Goal: Answer question/provide support: Share knowledge or assist other users

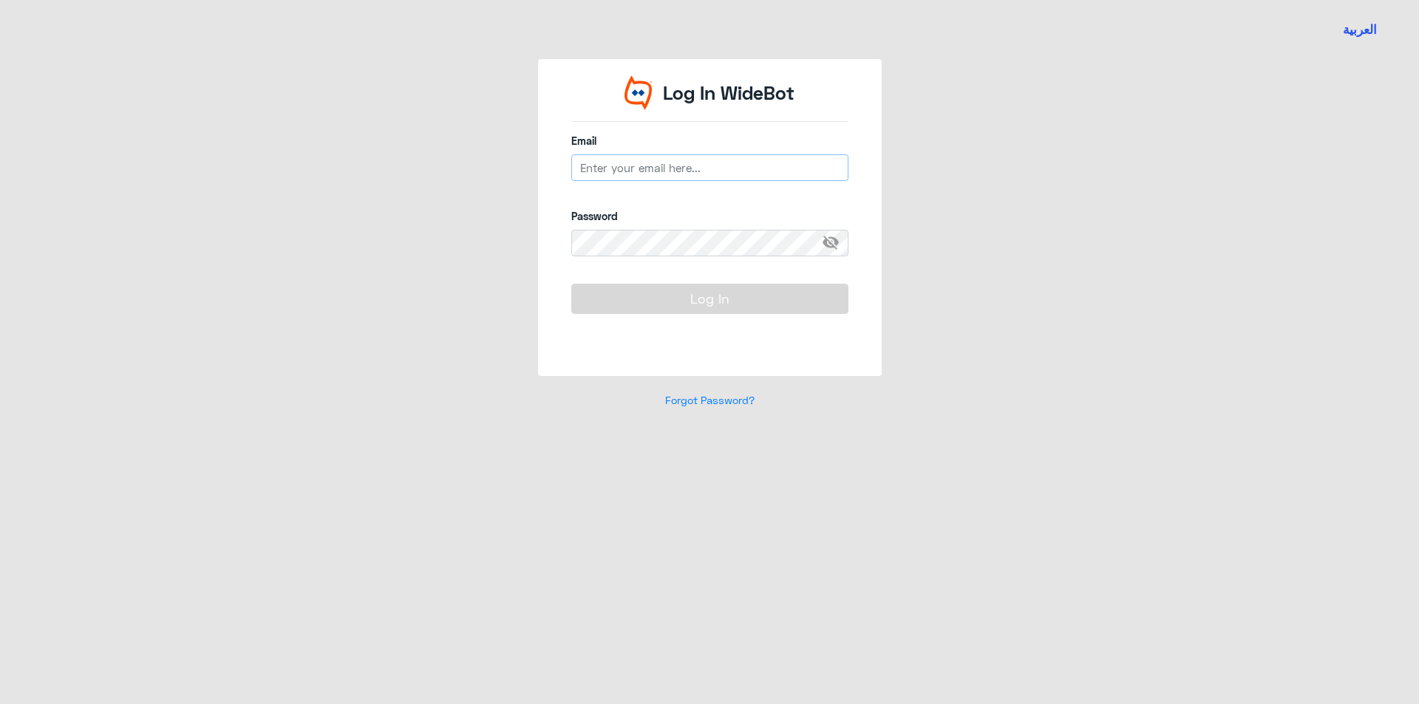
type input "[EMAIL_ADDRESS][DOMAIN_NAME]"
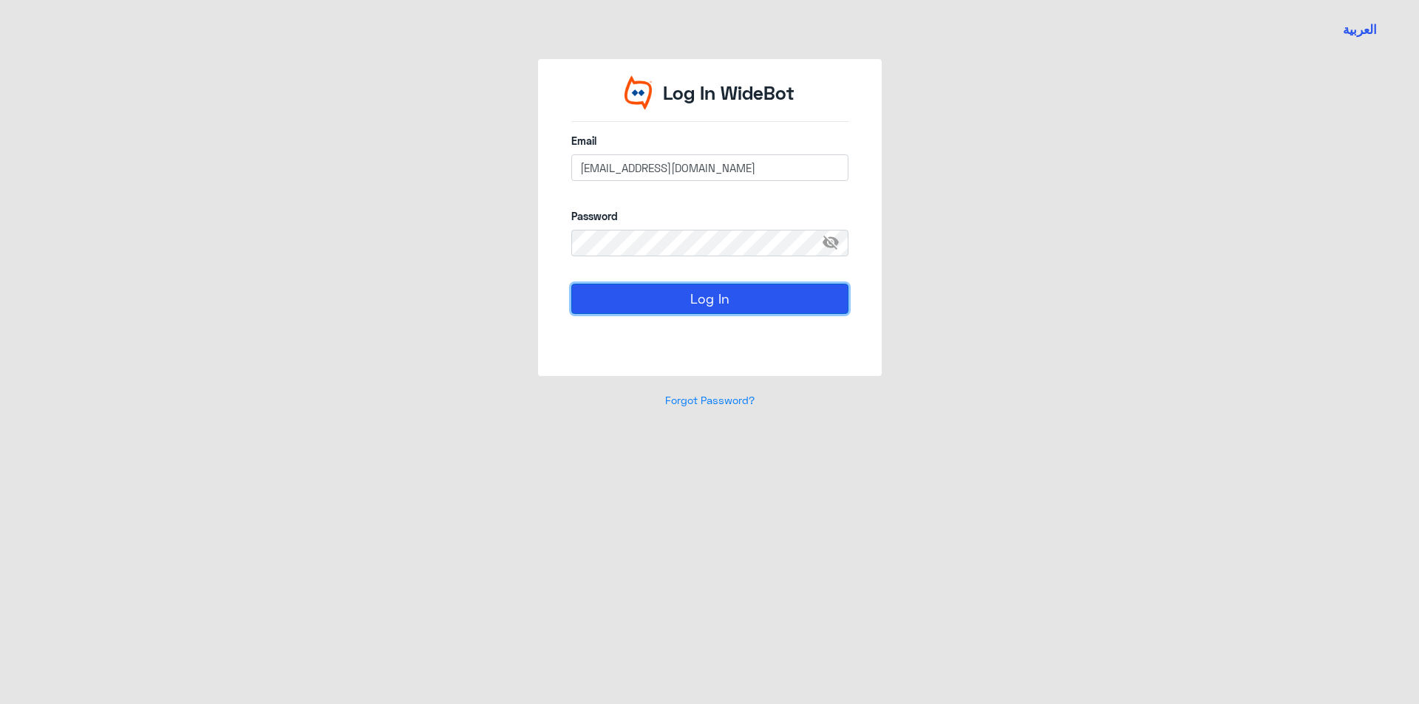
click at [624, 313] on button "Log In" at bounding box center [709, 299] width 277 height 30
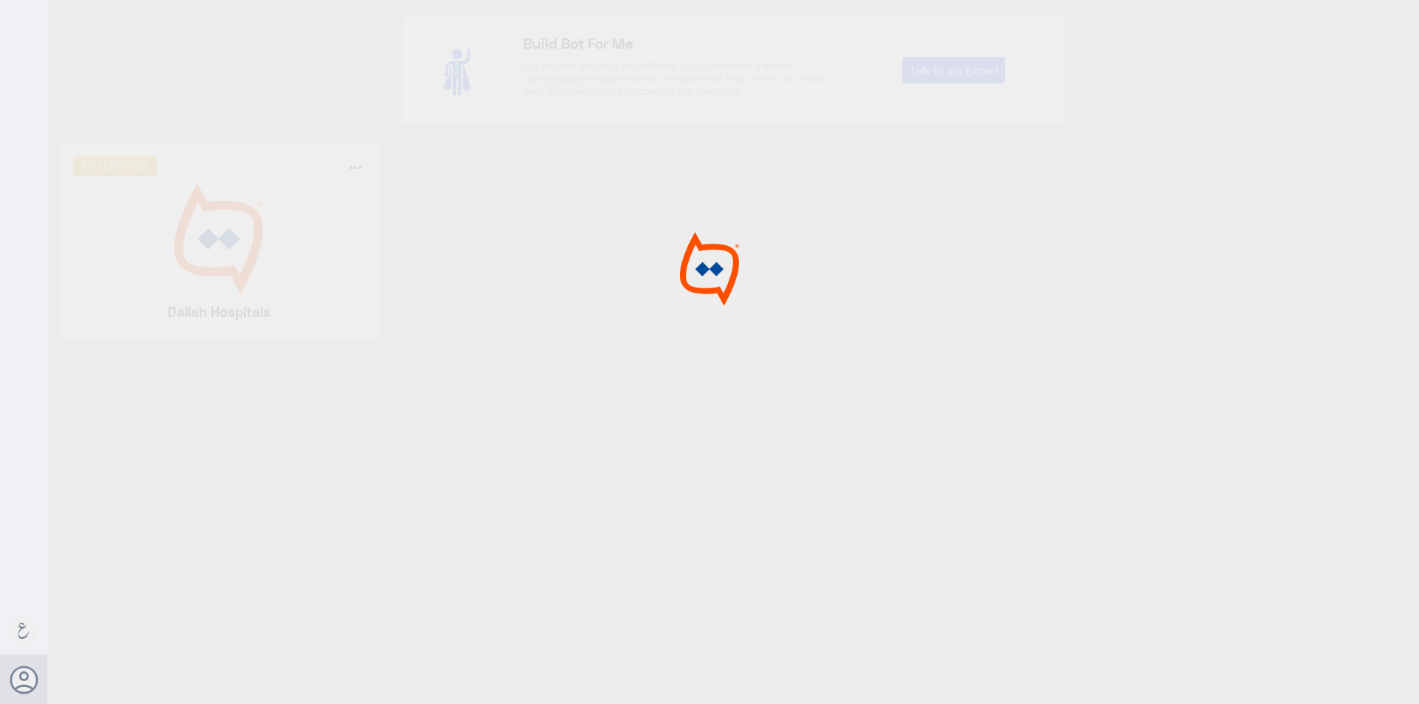
click at [662, 296] on img at bounding box center [708, 268] width 113 height 75
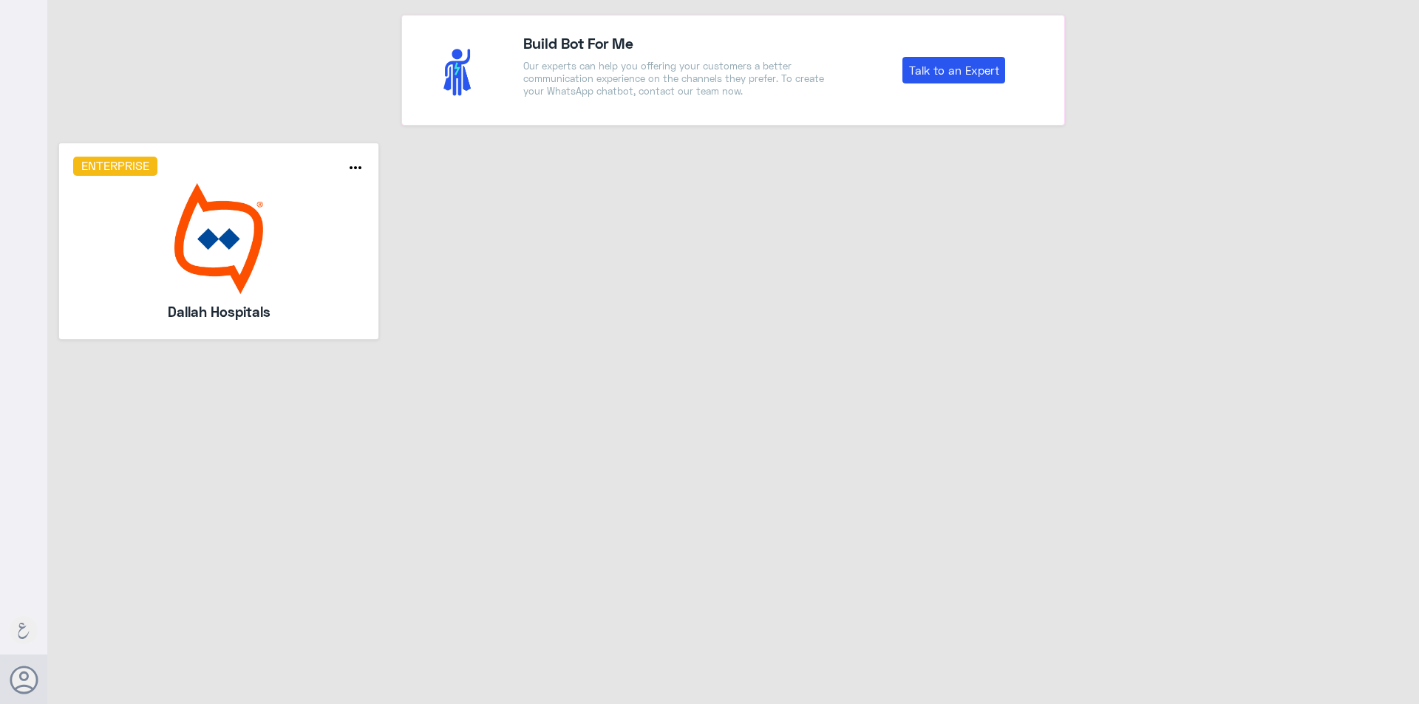
click at [200, 236] on img at bounding box center [219, 238] width 292 height 111
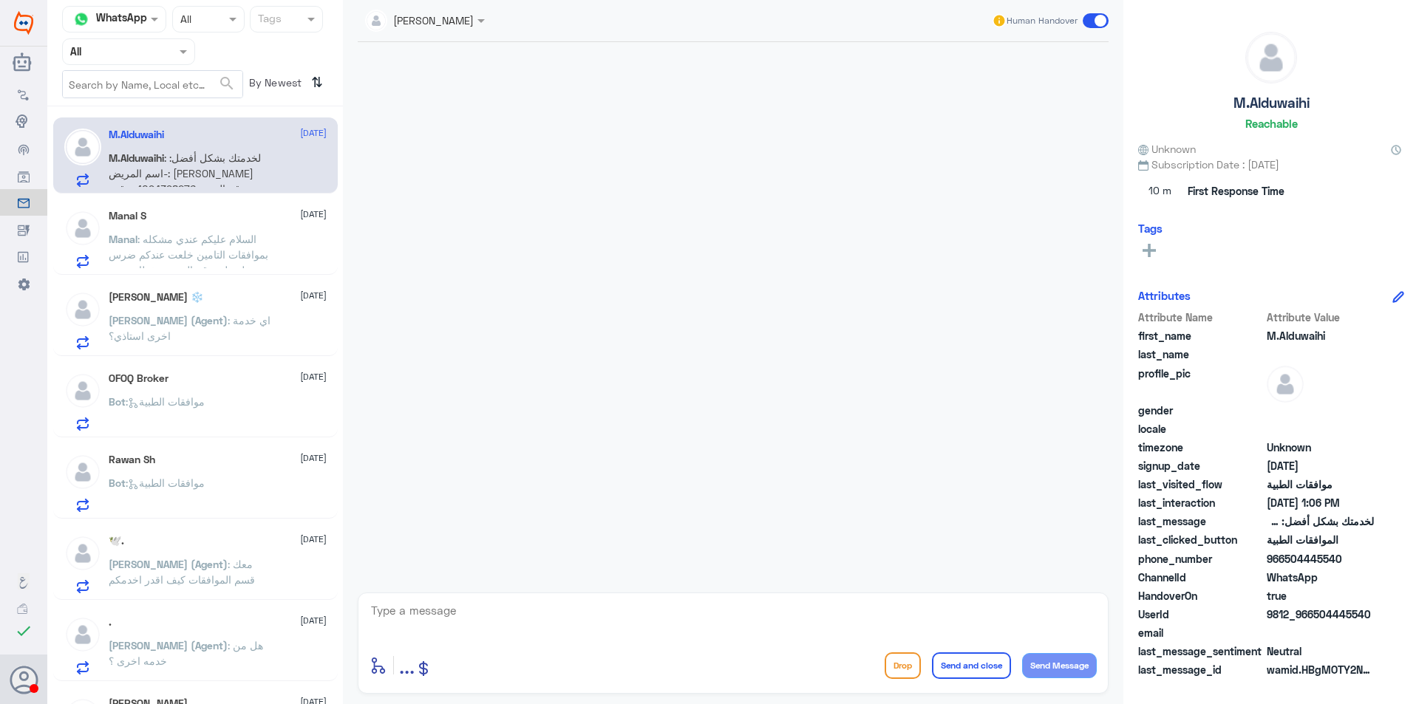
click at [244, 235] on span ": السلام عليكم عندي مشكله بموافقات التامين خلعت عندكم ضرس ومدخلين لي رقم الضرس …" at bounding box center [191, 262] width 164 height 59
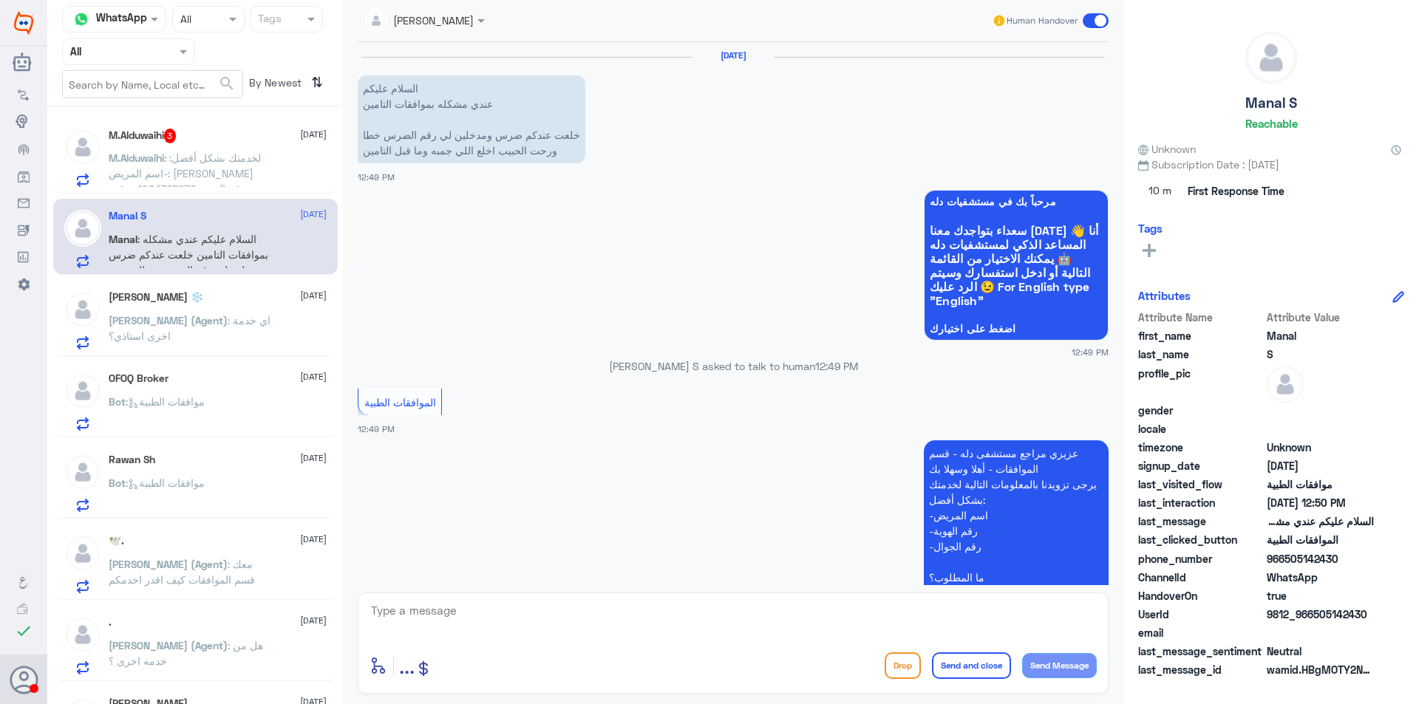
scroll to position [355, 0]
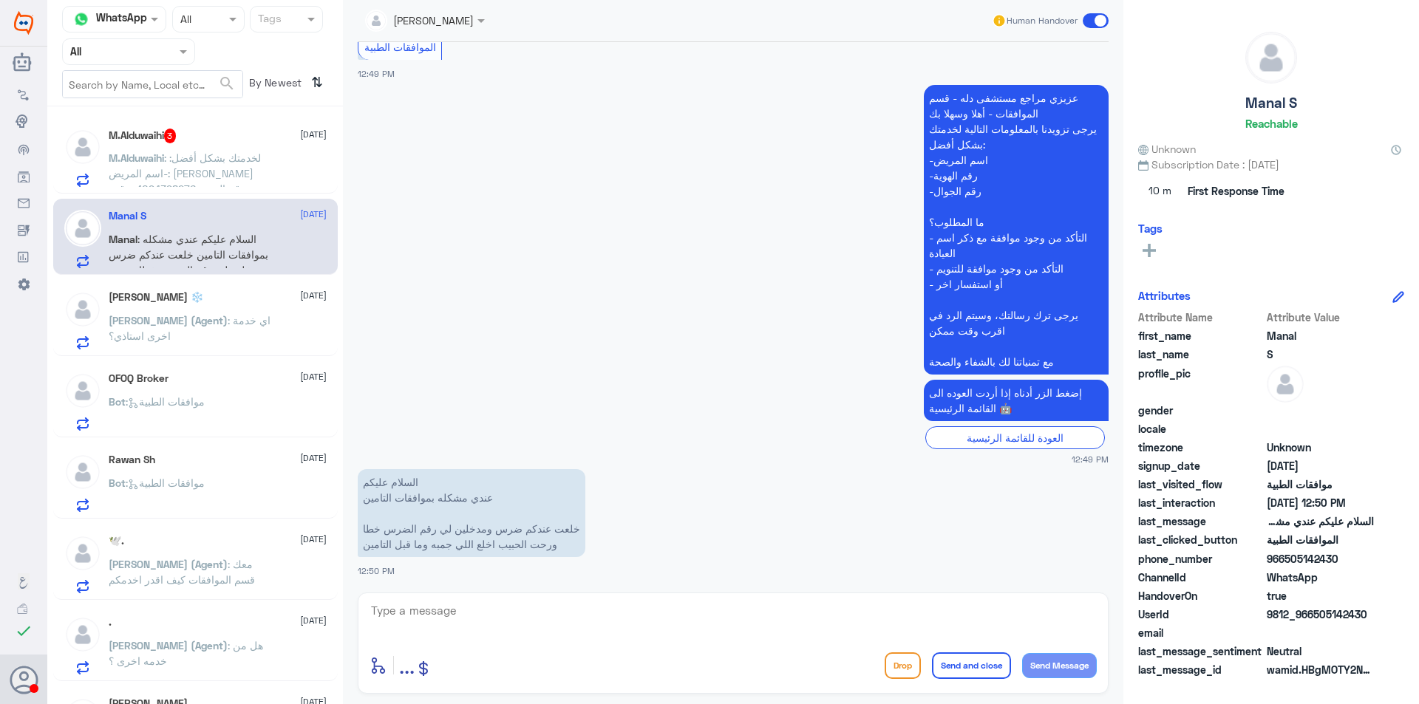
click at [109, 66] on nav "Channel WhatsApp Status × All Tags Agent Filter All search By Newest ⇅" at bounding box center [195, 56] width 296 height 100
click at [115, 59] on input "text" at bounding box center [110, 51] width 81 height 17
click at [117, 171] on div "Your Team" at bounding box center [128, 185] width 133 height 34
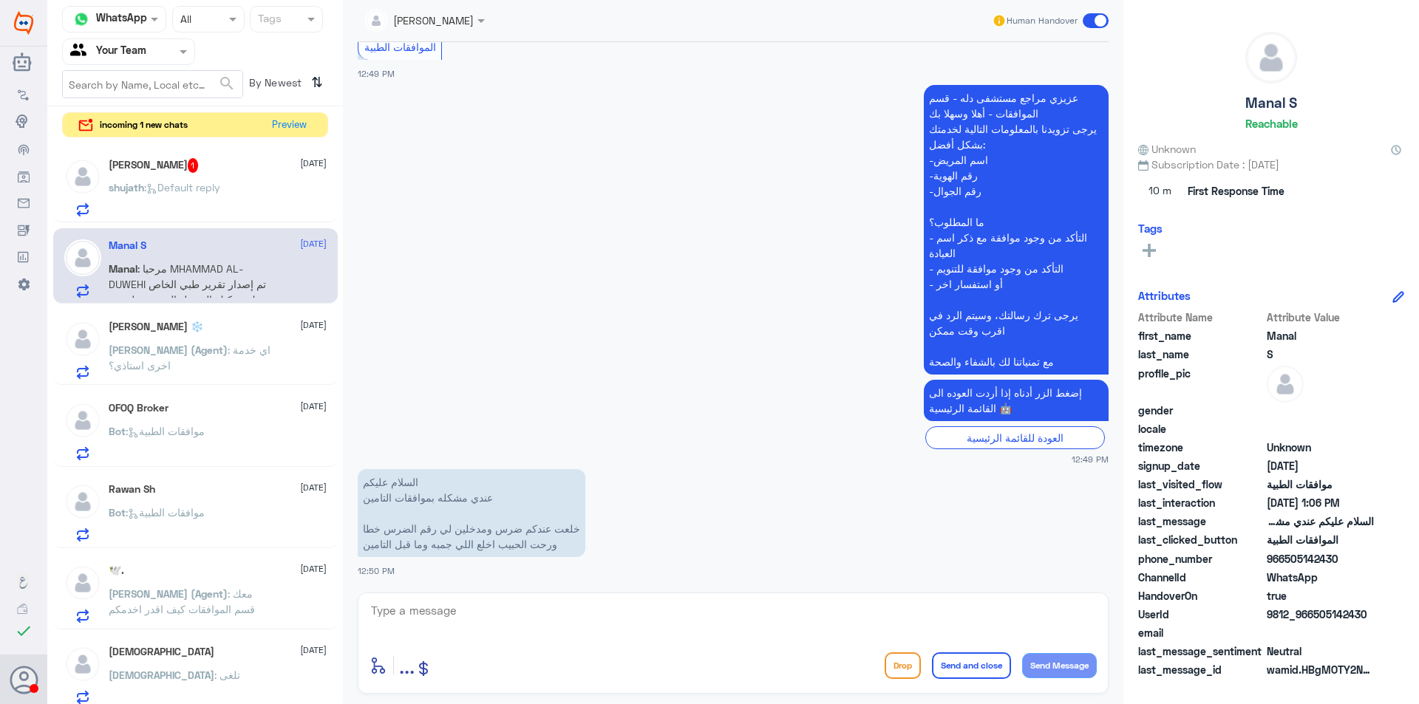
drag, startPoint x: 1310, startPoint y: 559, endPoint x: 1286, endPoint y: 563, distance: 24.8
click at [1286, 563] on span "966505142430" at bounding box center [1319, 559] width 107 height 16
copy span "505142430"
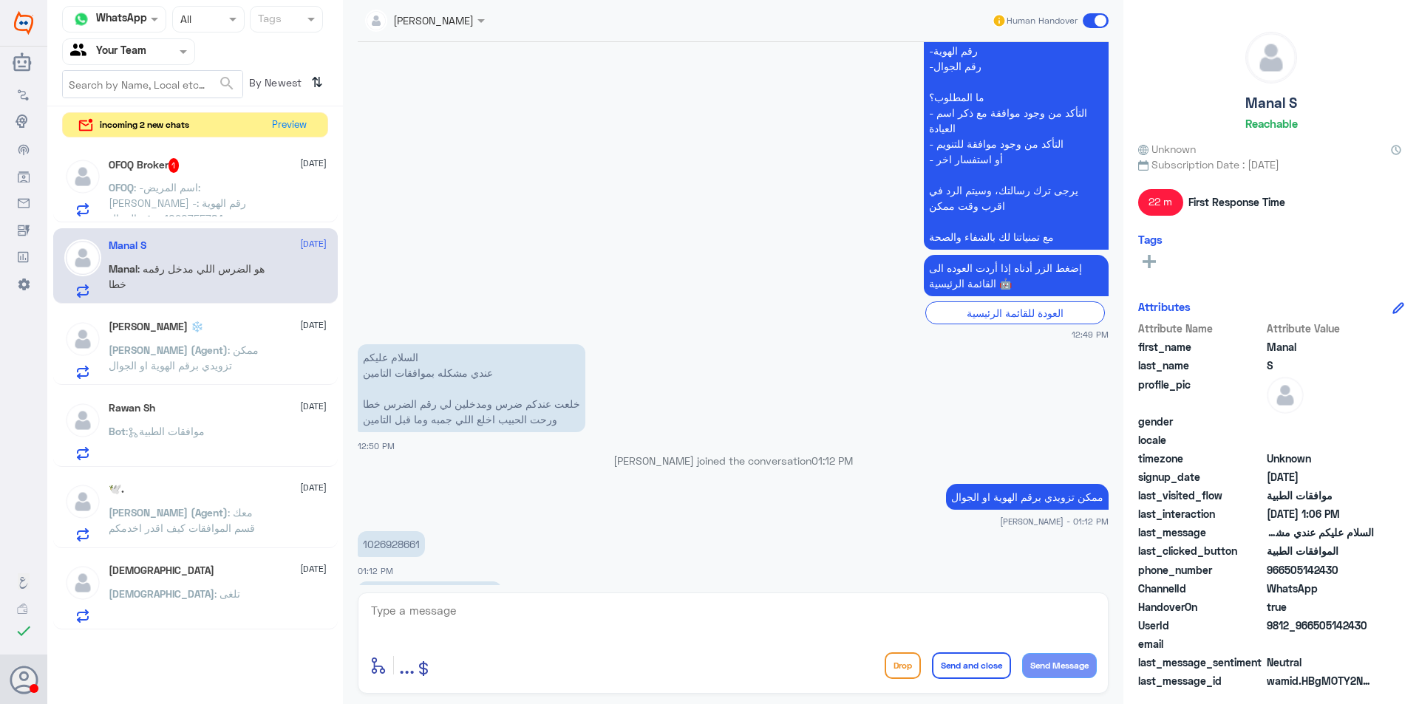
scroll to position [582, 0]
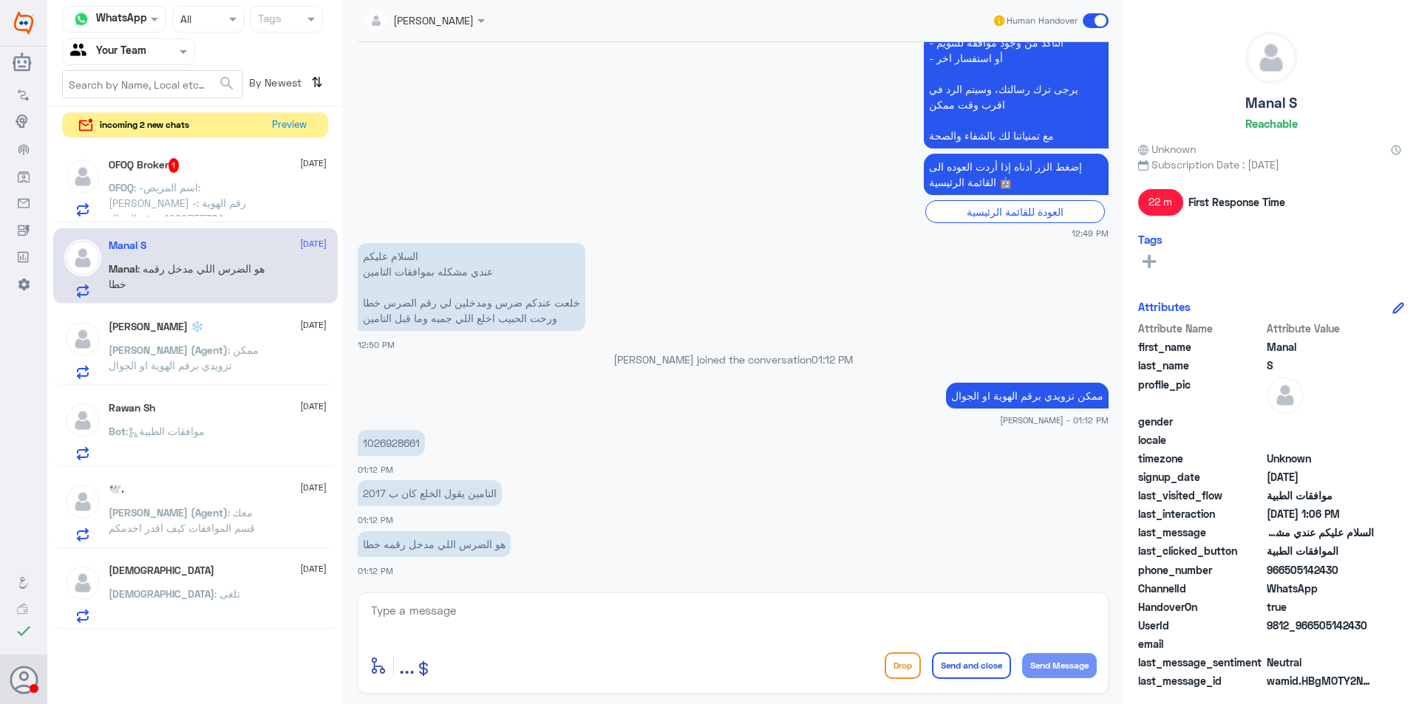
click at [384, 448] on p "1026928661" at bounding box center [391, 443] width 67 height 26
copy p "1026928661"
click at [304, 123] on button "Preview" at bounding box center [290, 124] width 46 height 23
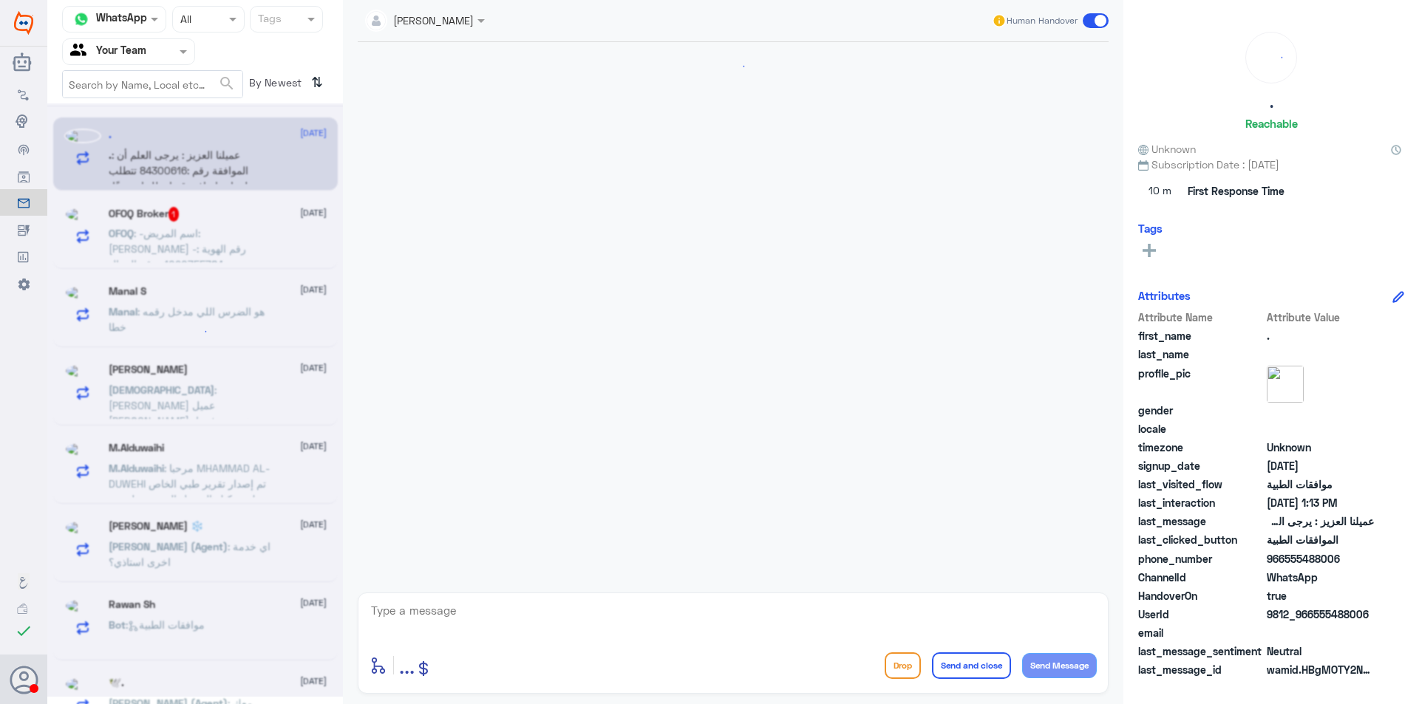
scroll to position [1422, 0]
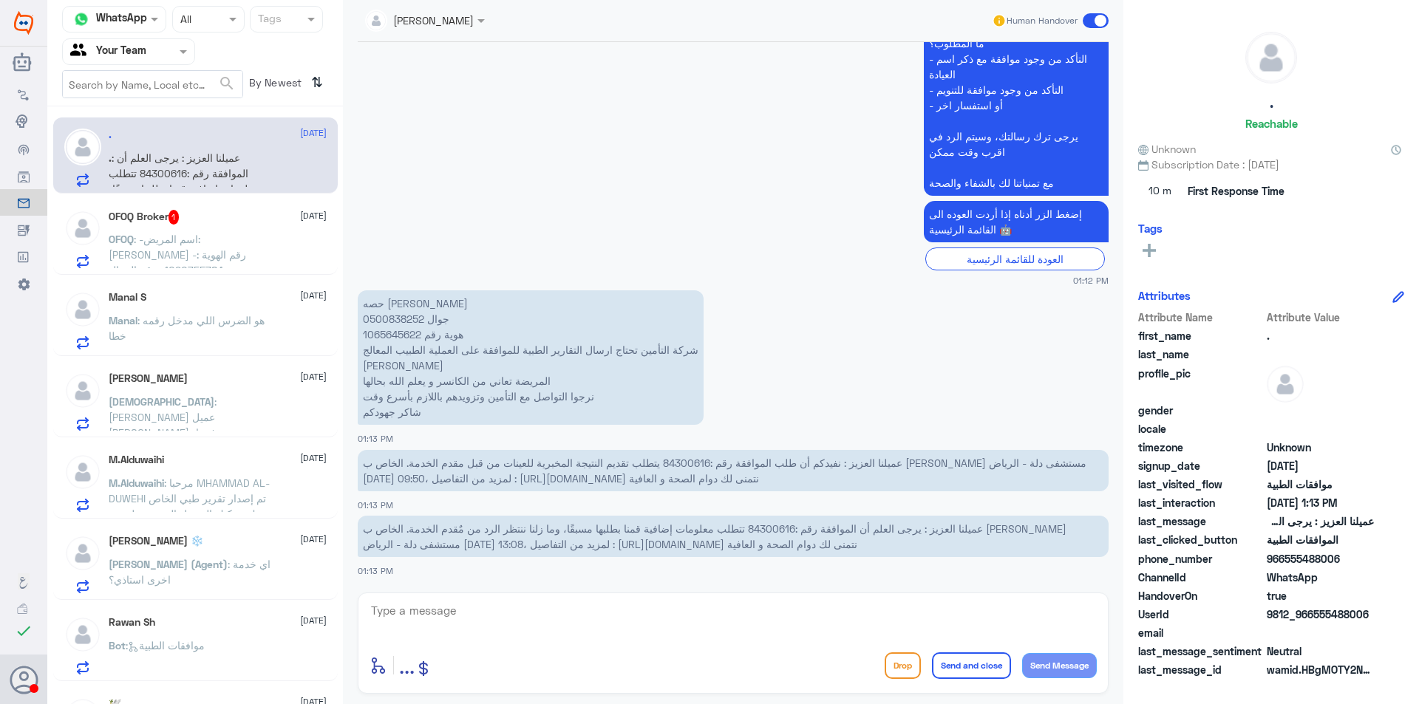
click at [228, 298] on div "Manal S [DATE]" at bounding box center [218, 297] width 218 height 13
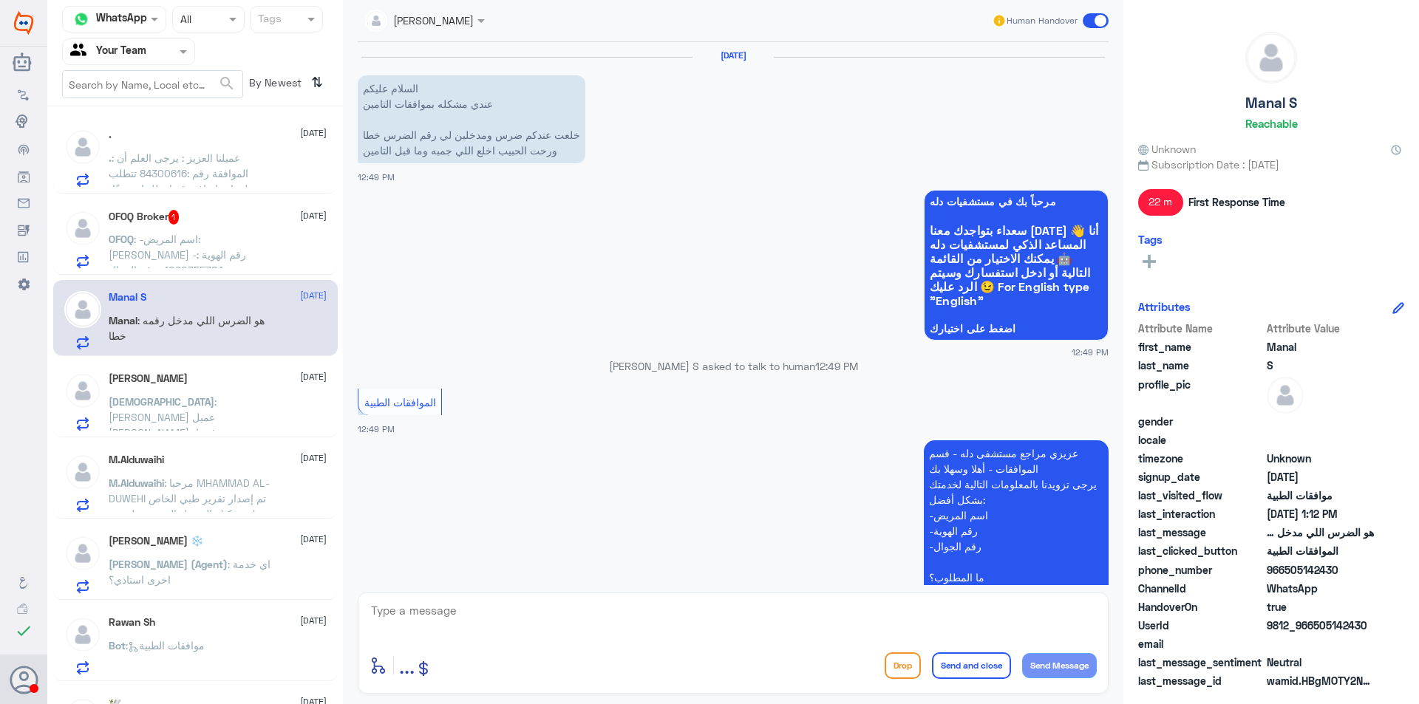
scroll to position [582, 0]
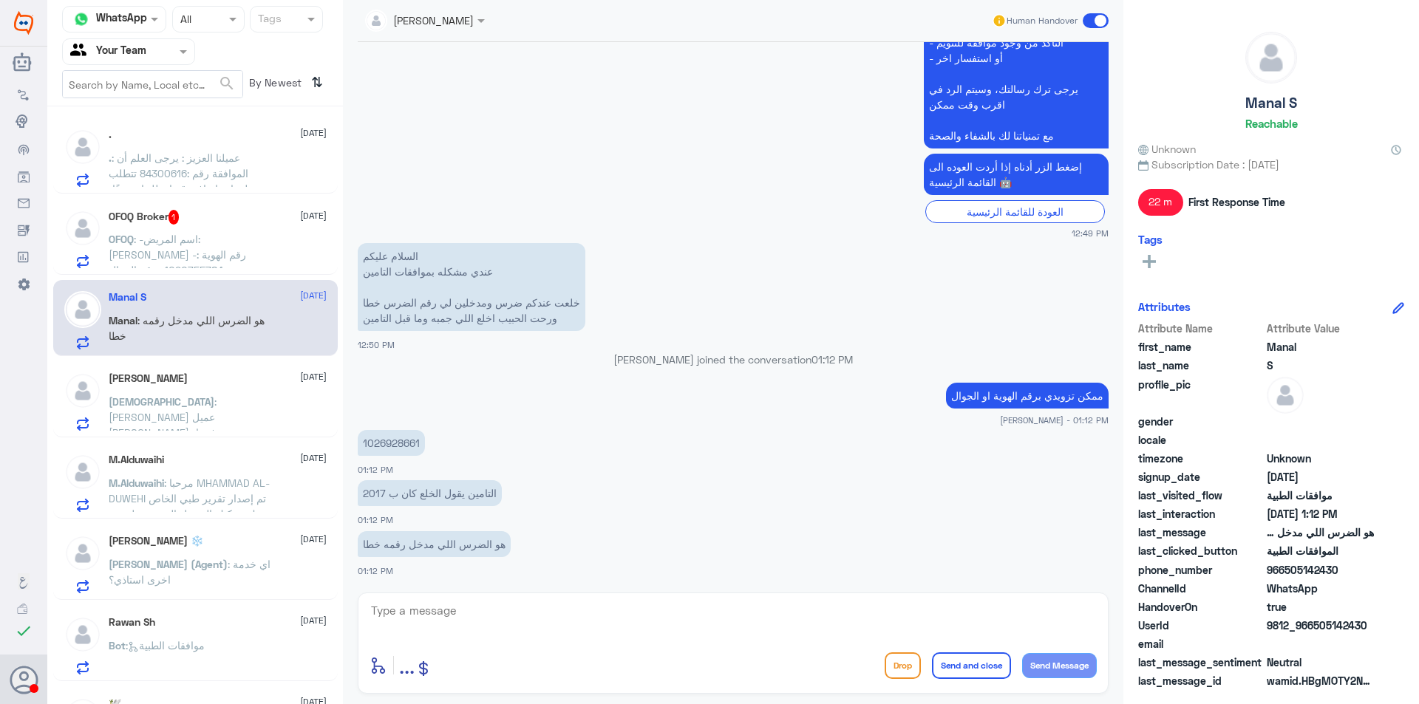
click at [224, 243] on span ": -اسم المريض: [PERSON_NAME] -رقم الهوية : 1090755784 -رقم الجوال : ‪[PHONE_NUM…" at bounding box center [191, 293] width 165 height 121
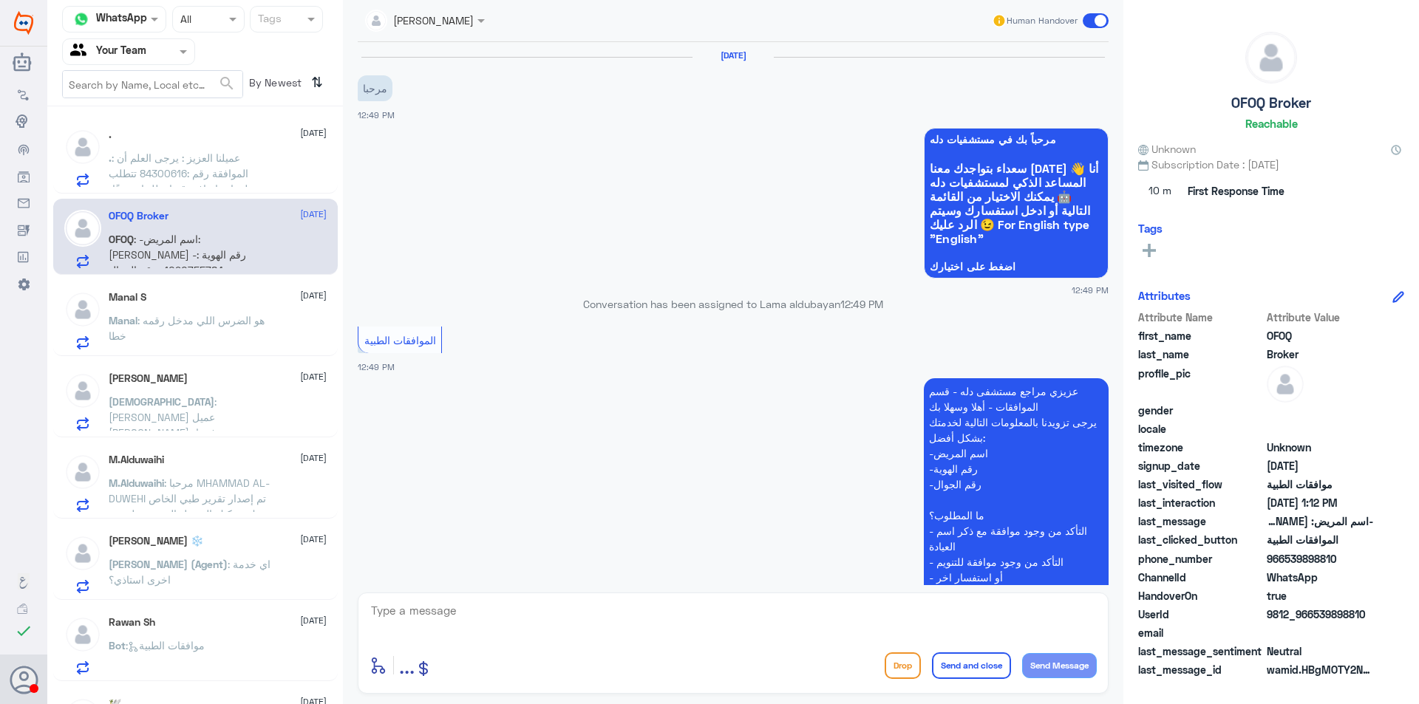
scroll to position [355, 0]
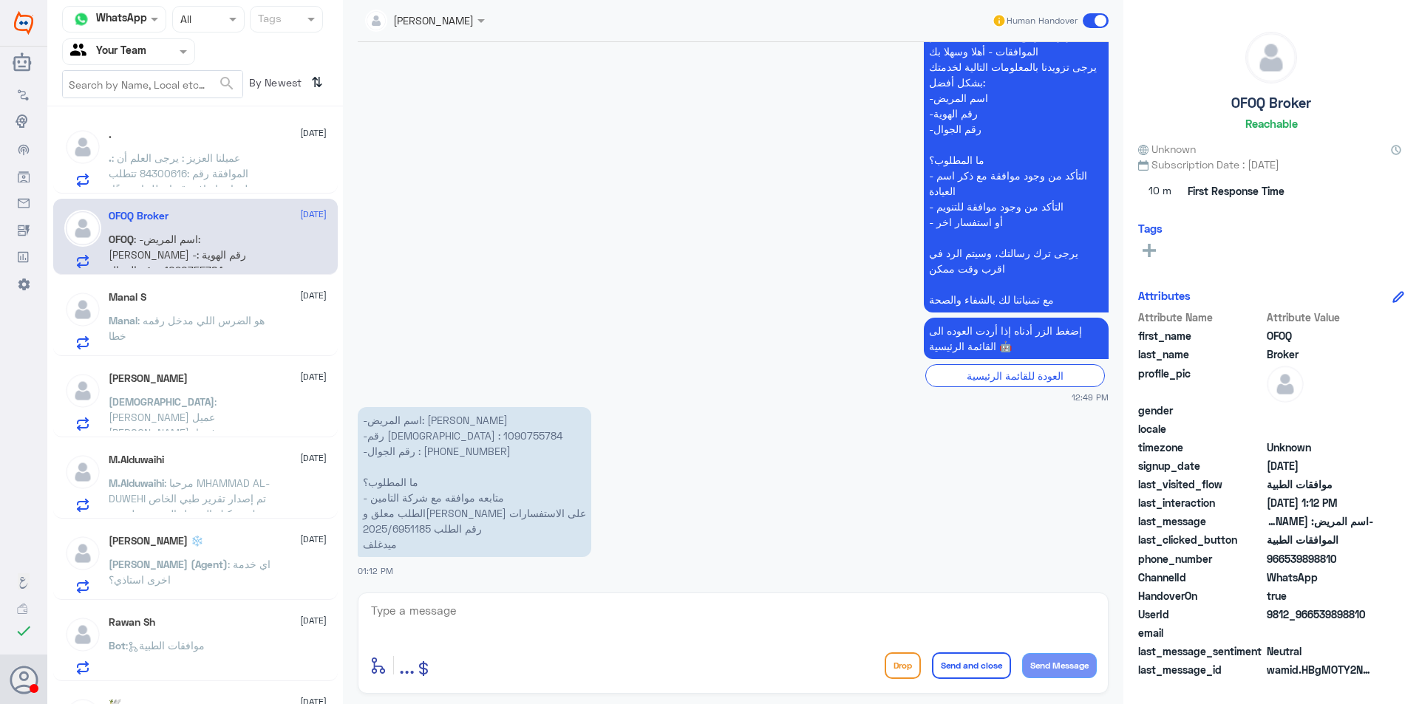
click at [233, 311] on div "Manal S [DATE] Manal : هو الضرس اللي مدخل رقمه خطا" at bounding box center [218, 320] width 218 height 58
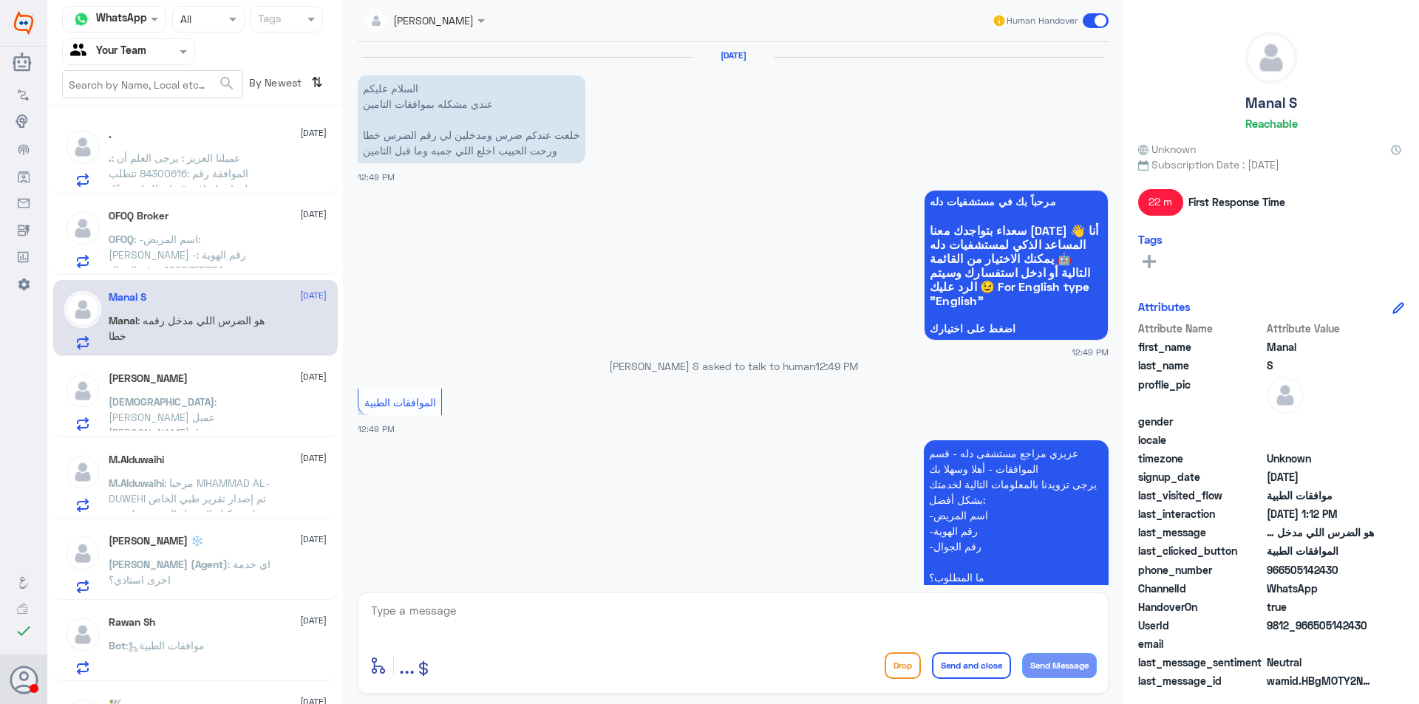
scroll to position [582, 0]
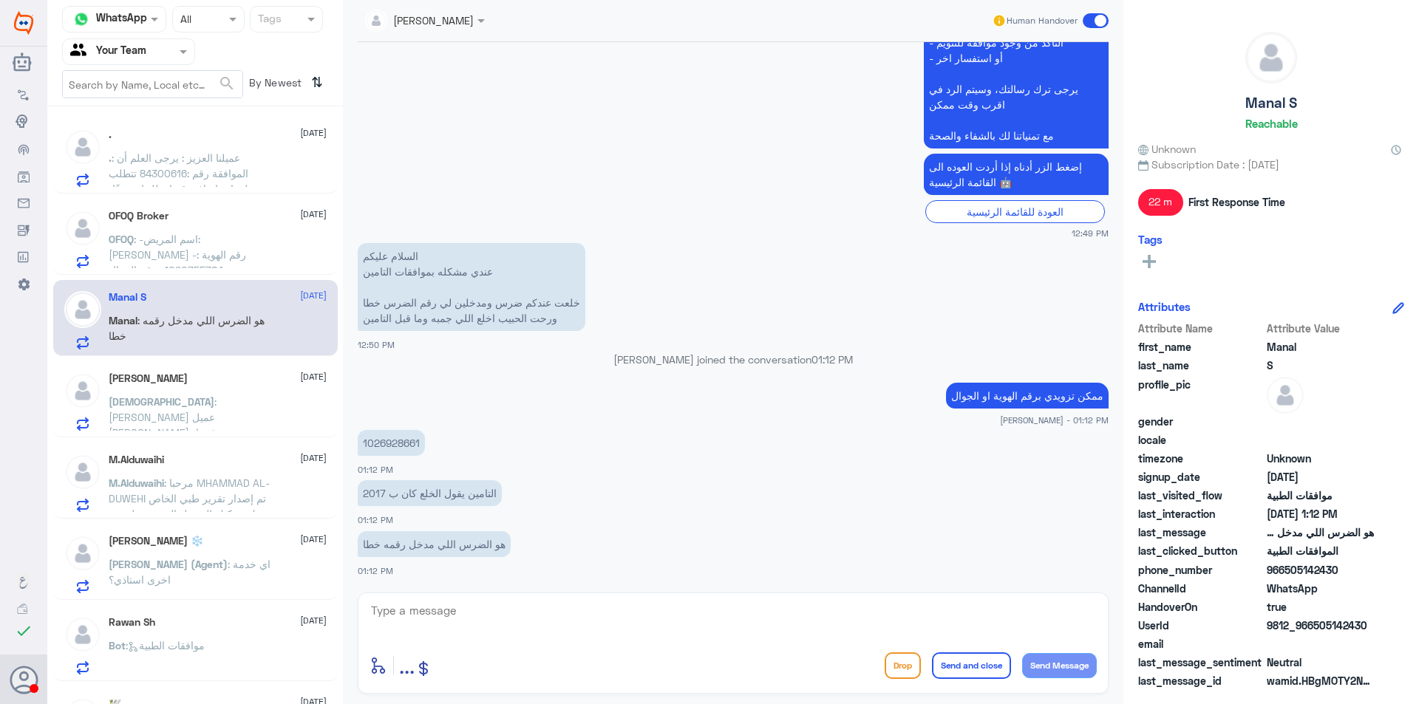
click at [240, 400] on span ": [PERSON_NAME] عميل [PERSON_NAME]، نعتذر عن رفضنا لطلب الموافقة المسبقة الخاص …" at bounding box center [186, 463] width 155 height 137
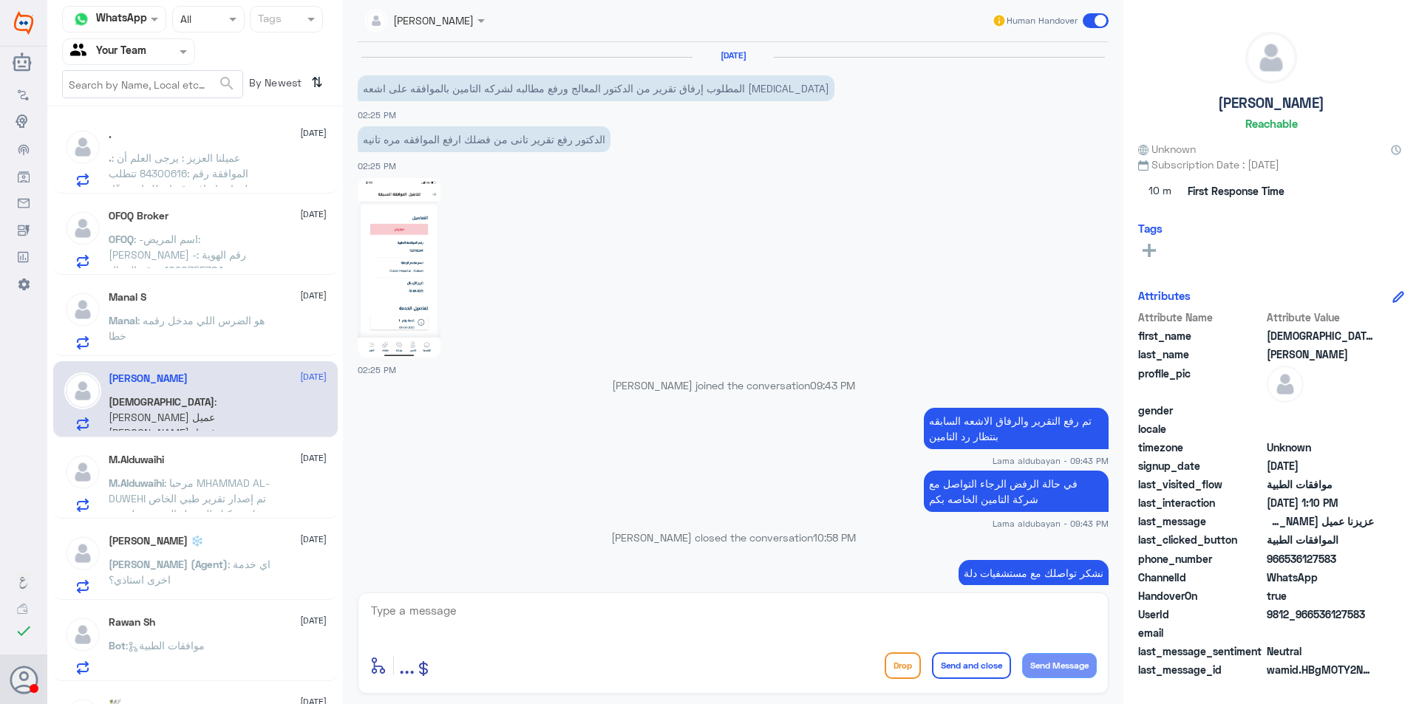
scroll to position [1224, 0]
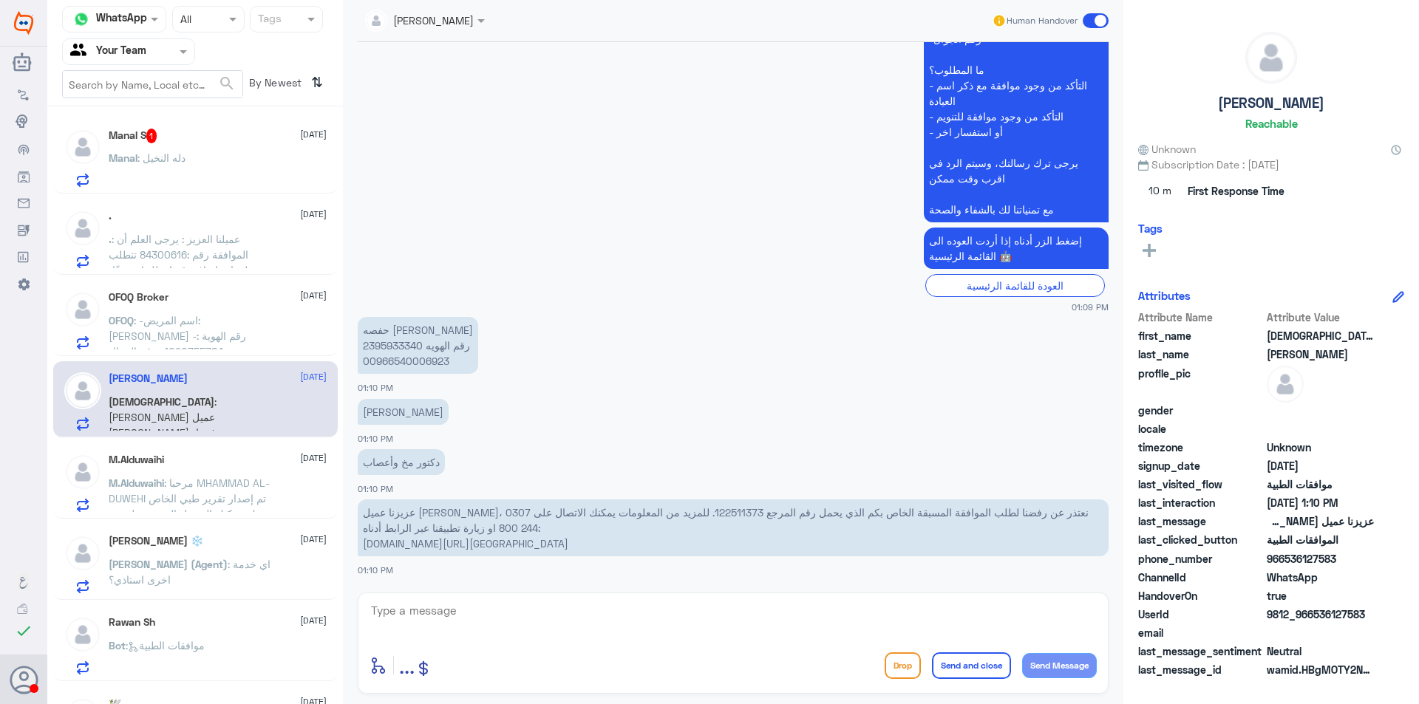
click at [232, 157] on div "Manal : دله النخيل" at bounding box center [218, 170] width 218 height 33
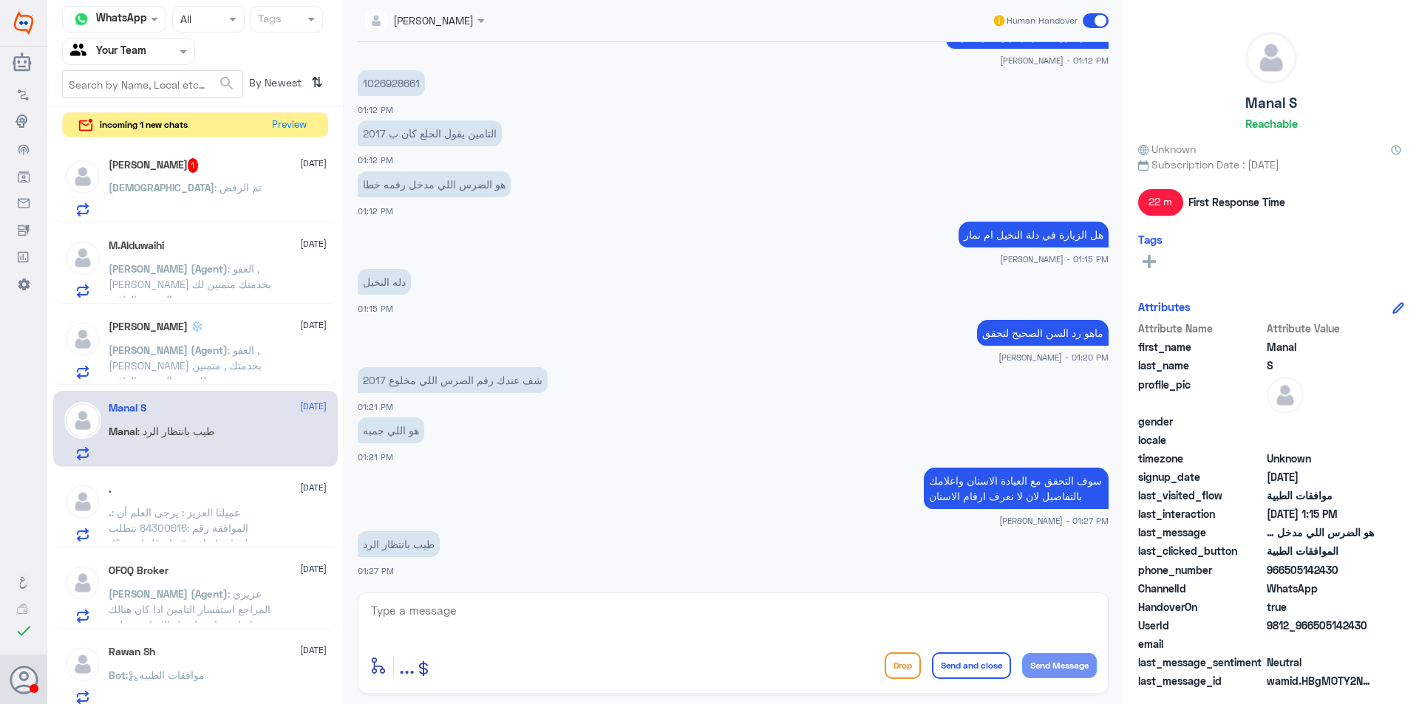
scroll to position [661, 0]
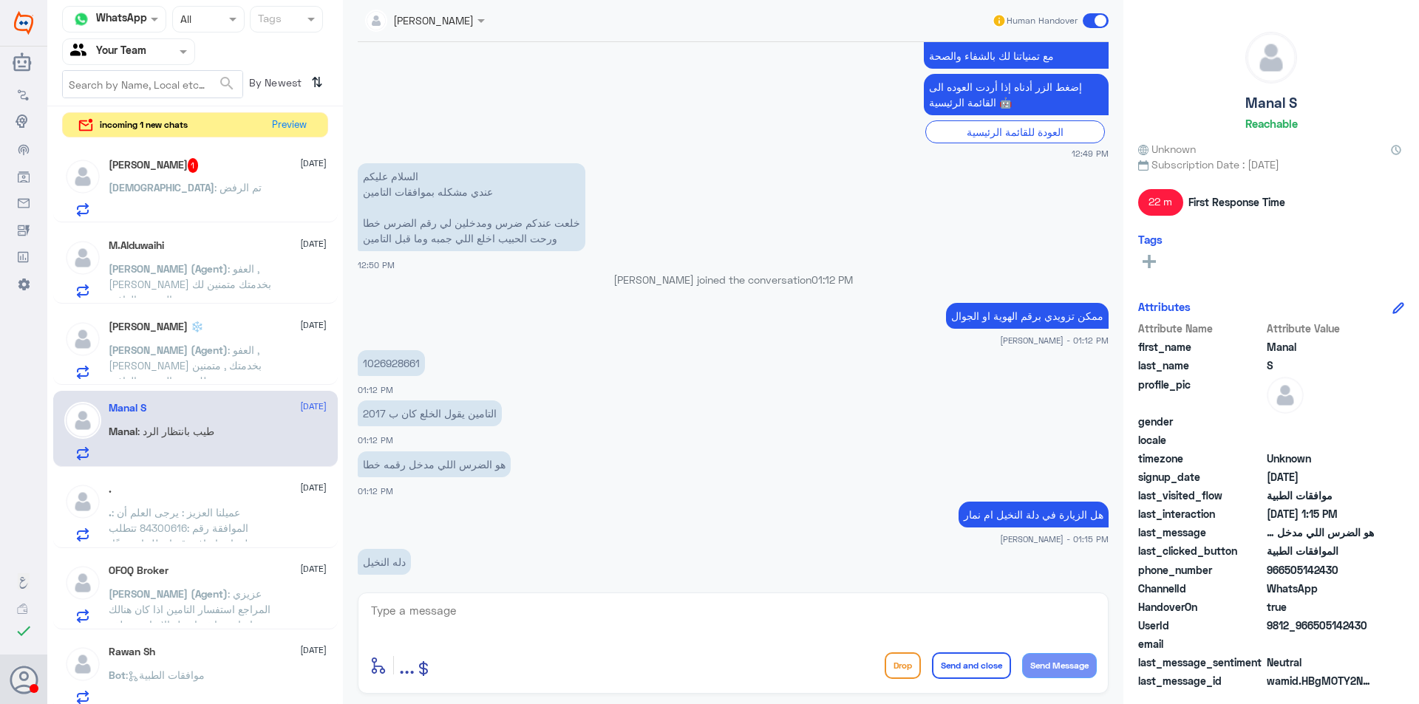
click at [378, 366] on p "1026928661" at bounding box center [391, 363] width 67 height 26
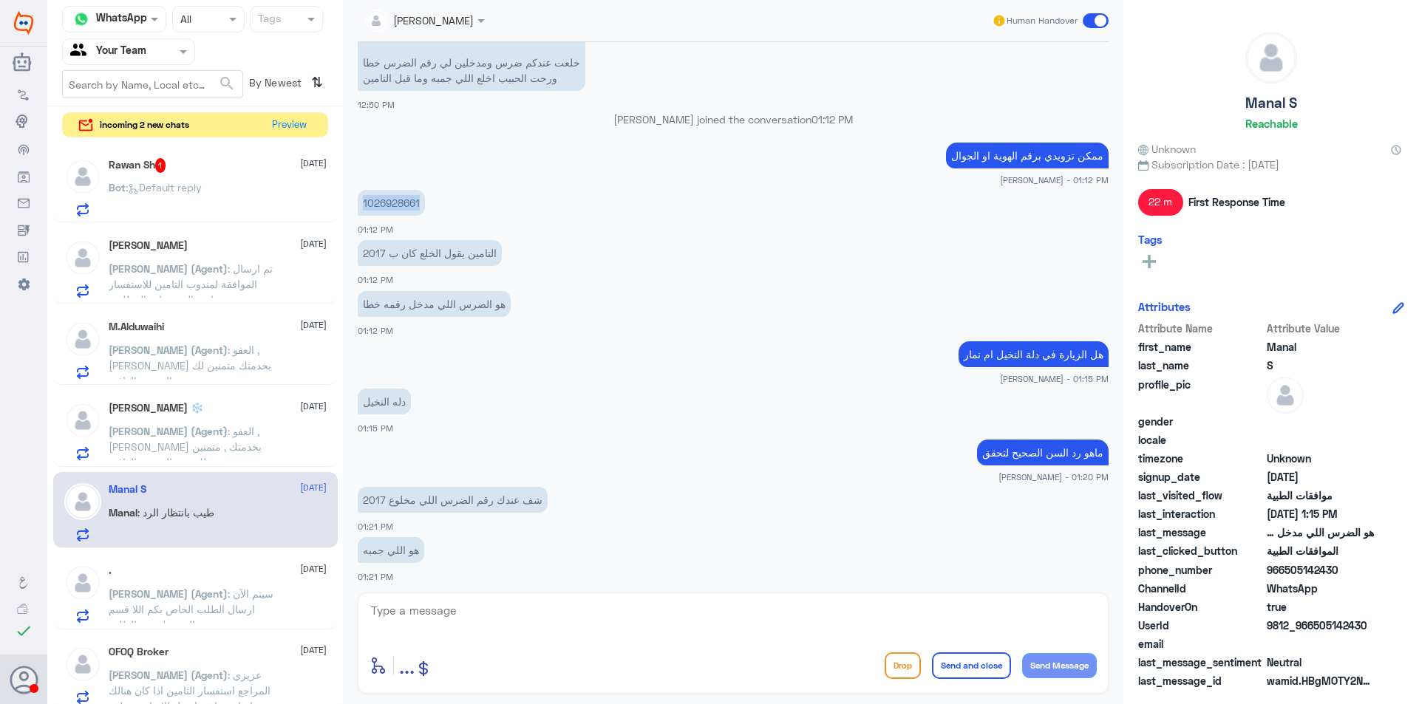
scroll to position [957, 0]
